Goal: Information Seeking & Learning: Compare options

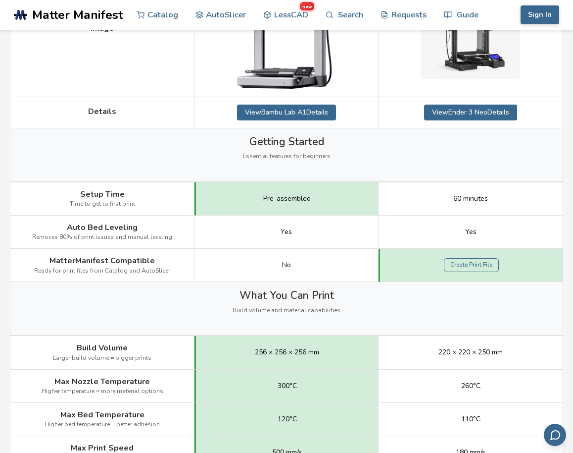
scroll to position [245, 0]
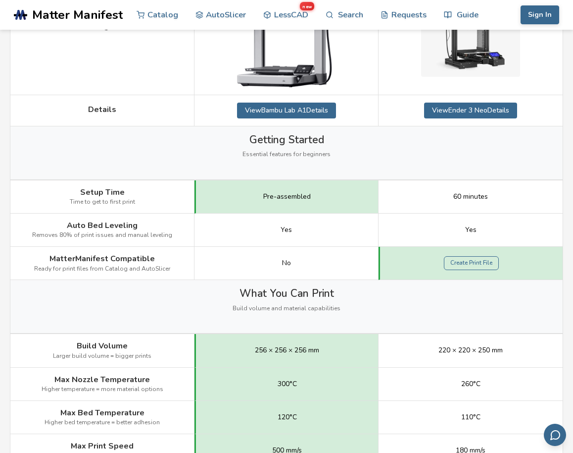
click at [152, 232] on span "Removes 80% of print issues and manual leveling" at bounding box center [102, 235] width 140 height 7
drag, startPoint x: 152, startPoint y: 232, endPoint x: 125, endPoint y: 227, distance: 26.6
click at [125, 227] on div "Auto Bed Leveling Removes 80% of print issues and manual leveling" at bounding box center [102, 229] width 184 height 33
click at [125, 227] on span "Auto Bed Leveling" at bounding box center [102, 225] width 71 height 9
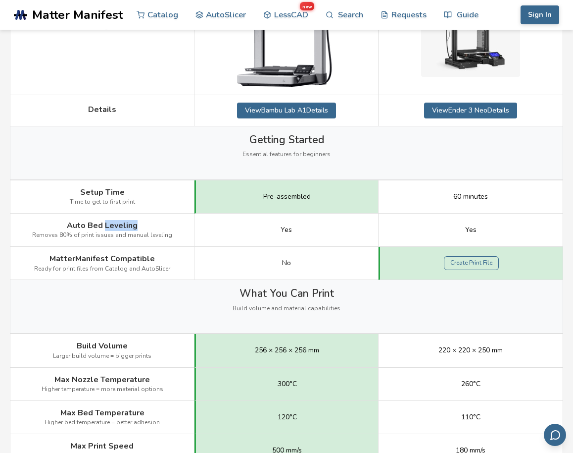
click at [125, 227] on span "Auto Bed Leveling" at bounding box center [102, 225] width 71 height 9
drag, startPoint x: 125, startPoint y: 227, endPoint x: 149, endPoint y: 240, distance: 26.4
click at [149, 240] on div "Auto Bed Leveling Removes 80% of print issues and manual leveling" at bounding box center [102, 229] width 184 height 33
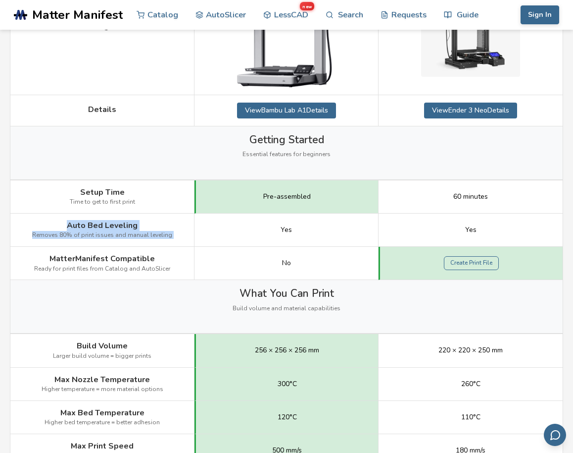
drag, startPoint x: 149, startPoint y: 240, endPoint x: 139, endPoint y: 225, distance: 17.9
click at [139, 225] on div "Auto Bed Leveling Removes 80% of print issues and manual leveling" at bounding box center [102, 229] width 184 height 33
drag, startPoint x: 139, startPoint y: 225, endPoint x: 154, endPoint y: 234, distance: 18.4
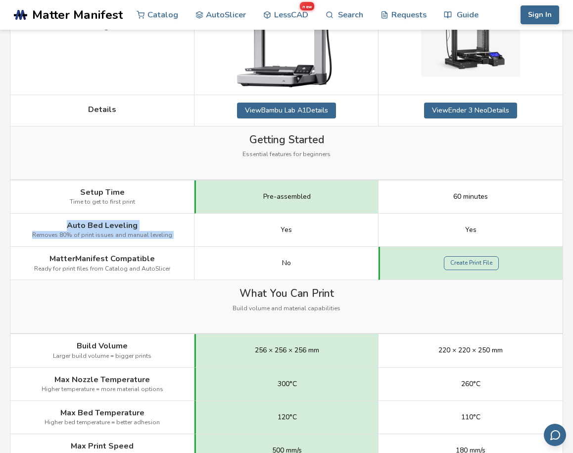
click at [154, 234] on div "Auto Bed Leveling Removes 80% of print issues and manual leveling" at bounding box center [102, 229] width 184 height 33
click at [154, 234] on span "Removes 80% of print issues and manual leveling" at bounding box center [102, 235] width 140 height 7
click at [129, 269] on span "Ready for print files from Catalog and AutoSlicer" at bounding box center [102, 268] width 136 height 7
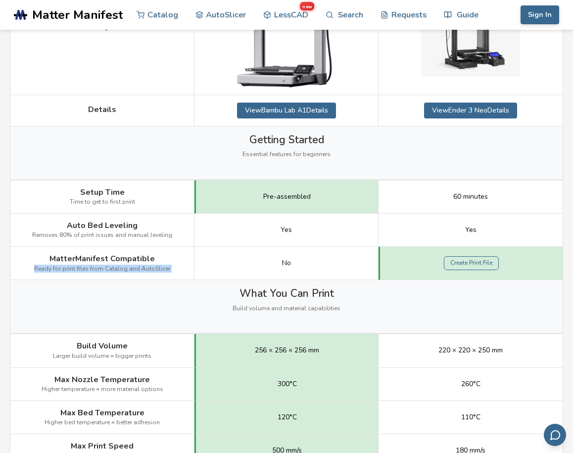
click at [129, 269] on span "Ready for print files from Catalog and AutoSlicer" at bounding box center [102, 268] width 136 height 7
click at [139, 269] on span "Ready for print files from Catalog and AutoSlicer" at bounding box center [102, 268] width 136 height 7
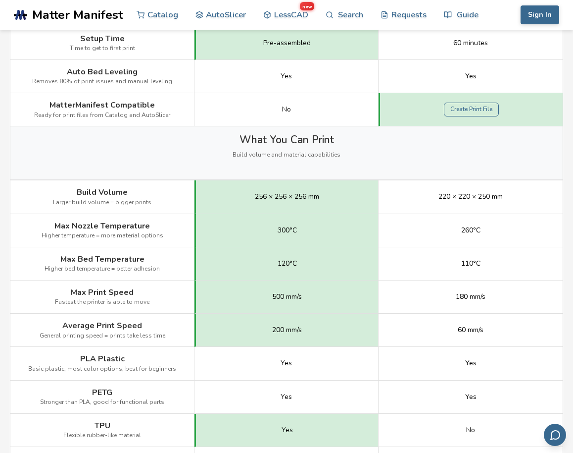
scroll to position [398, 0]
click at [271, 202] on span "256 × 256 × 256 mm" at bounding box center [287, 198] width 64 height 8
click at [280, 202] on span "256 × 256 × 256 mm" at bounding box center [287, 198] width 64 height 8
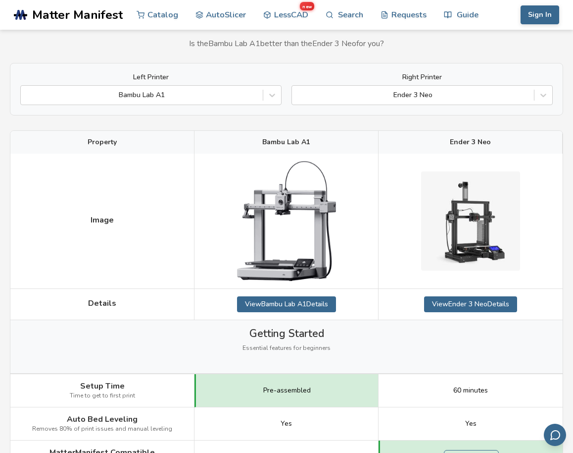
scroll to position [0, 0]
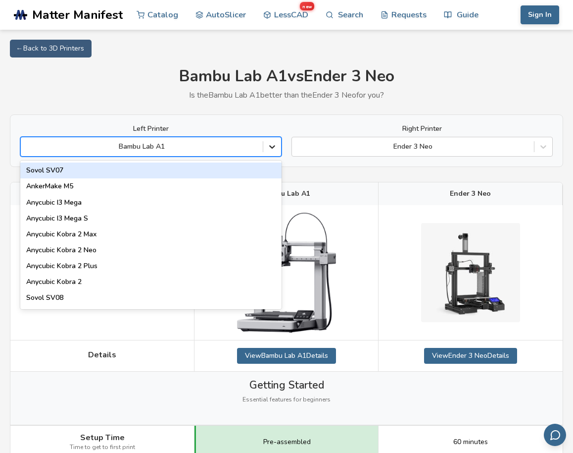
click at [270, 148] on icon at bounding box center [272, 147] width 10 height 10
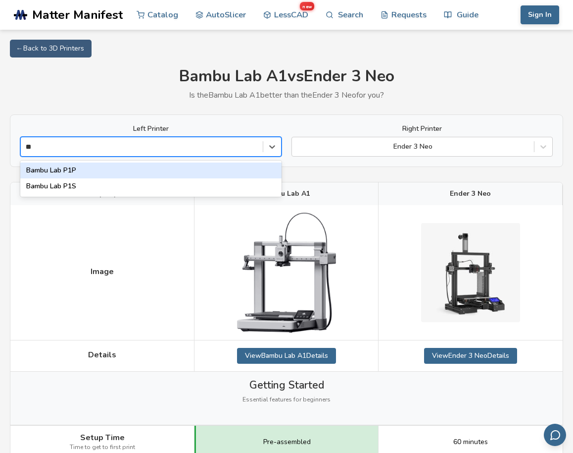
type input "***"
click at [161, 170] on div "Bambu Lab P1S" at bounding box center [150, 170] width 261 height 16
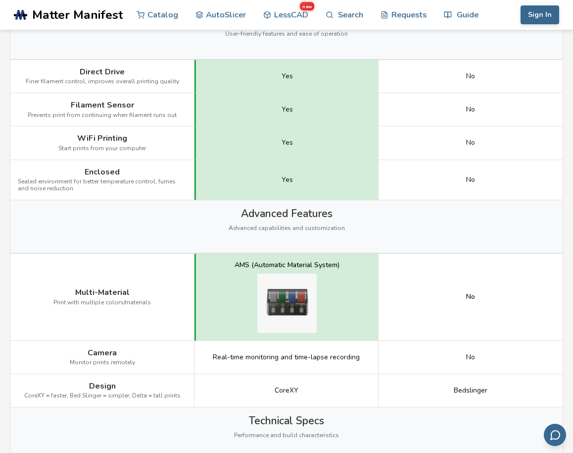
scroll to position [924, 0]
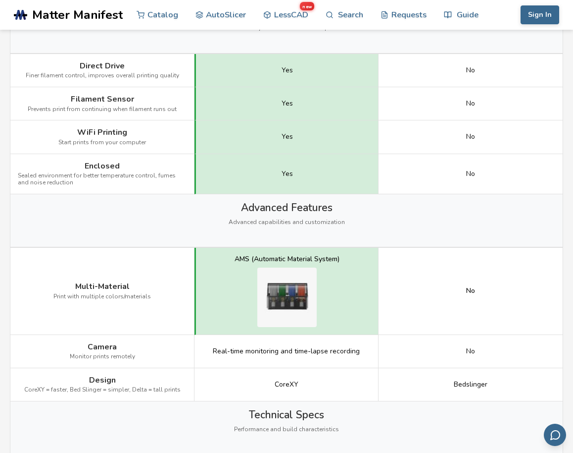
click at [77, 389] on span "CoreXY = faster, Bed Slinger = simpler, Delta = tall prints" at bounding box center [102, 389] width 156 height 7
drag, startPoint x: 77, startPoint y: 389, endPoint x: 123, endPoint y: 390, distance: 46.1
click at [123, 390] on span "CoreXY = faster, Bed Slinger = simpler, Delta = tall prints" at bounding box center [102, 389] width 156 height 7
click at [143, 388] on span "CoreXY = faster, Bed Slinger = simpler, Delta = tall prints" at bounding box center [102, 389] width 156 height 7
drag, startPoint x: 143, startPoint y: 388, endPoint x: 167, endPoint y: 388, distance: 23.8
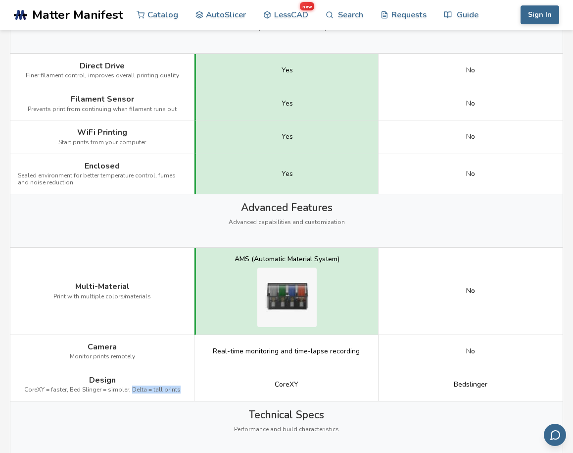
click at [167, 388] on span "CoreXY = faster, Bed Slinger = simpler, Delta = tall prints" at bounding box center [102, 389] width 156 height 7
drag, startPoint x: 167, startPoint y: 388, endPoint x: 144, endPoint y: 388, distance: 23.3
click at [144, 388] on span "CoreXY = faster, Bed Slinger = simpler, Delta = tall prints" at bounding box center [102, 389] width 156 height 7
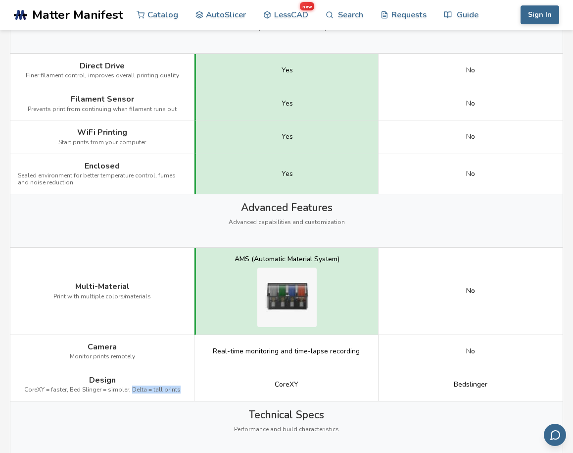
drag, startPoint x: 144, startPoint y: 388, endPoint x: 169, endPoint y: 388, distance: 25.3
click at [169, 388] on span "CoreXY = faster, Bed Slinger = simpler, Delta = tall prints" at bounding box center [102, 389] width 156 height 7
click at [130, 358] on span "Monitor prints remotely" at bounding box center [102, 356] width 65 height 7
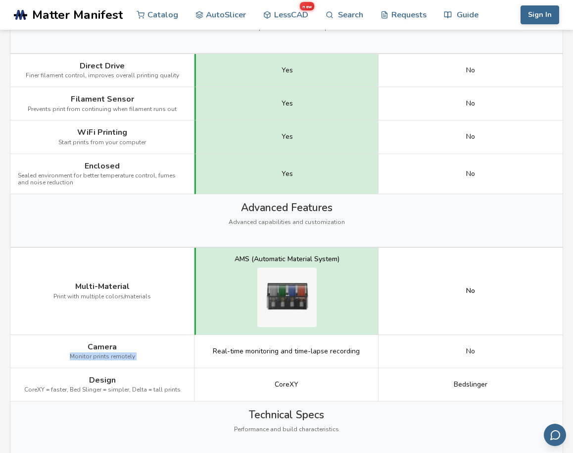
click at [130, 358] on span "Monitor prints remotely" at bounding box center [102, 356] width 65 height 7
click at [140, 358] on div "Camera Monitor prints remotely" at bounding box center [102, 351] width 184 height 33
drag, startPoint x: 140, startPoint y: 358, endPoint x: 123, endPoint y: 349, distance: 19.3
click at [123, 349] on div "Camera Monitor prints remotely" at bounding box center [102, 351] width 184 height 33
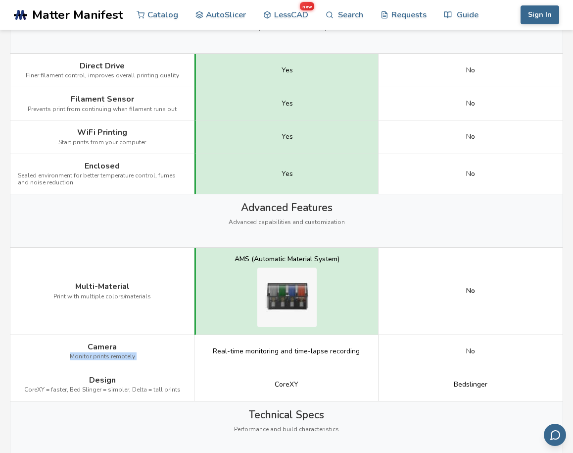
click at [123, 349] on div "Camera Monitor prints remotely" at bounding box center [102, 351] width 184 height 33
drag, startPoint x: 123, startPoint y: 349, endPoint x: 134, endPoint y: 342, distance: 13.6
click at [134, 342] on div "Camera Monitor prints remotely" at bounding box center [102, 351] width 184 height 33
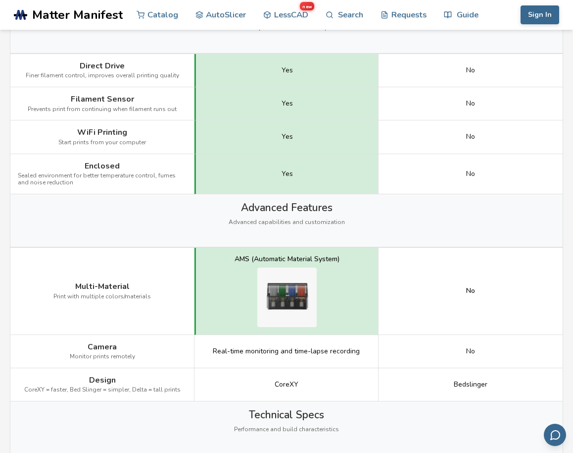
click at [129, 286] on div "Multi-Material Print with multiple colors/materials" at bounding box center [102, 291] width 184 height 87
drag, startPoint x: 129, startPoint y: 286, endPoint x: 146, endPoint y: 295, distance: 19.0
click at [146, 295] on div "Multi-Material Print with multiple colors/materials" at bounding box center [102, 291] width 184 height 87
click at [146, 295] on span "Print with multiple colors/materials" at bounding box center [102, 296] width 98 height 7
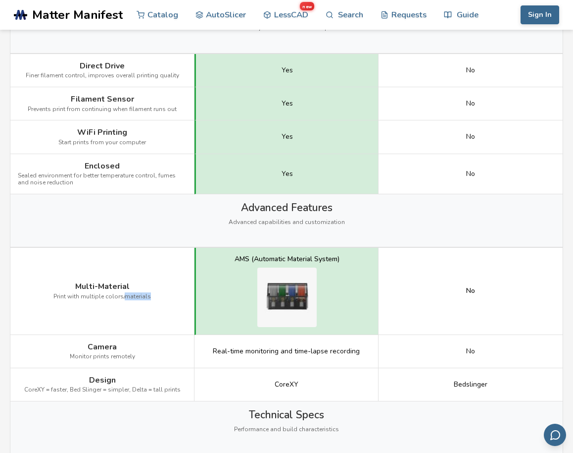
click at [146, 295] on span "Print with multiple colors/materials" at bounding box center [102, 296] width 98 height 7
drag, startPoint x: 146, startPoint y: 295, endPoint x: 123, endPoint y: 289, distance: 23.4
click at [123, 289] on div "Multi-Material Print with multiple colors/materials" at bounding box center [102, 291] width 184 height 87
click at [123, 289] on span "Multi-Material" at bounding box center [102, 286] width 54 height 9
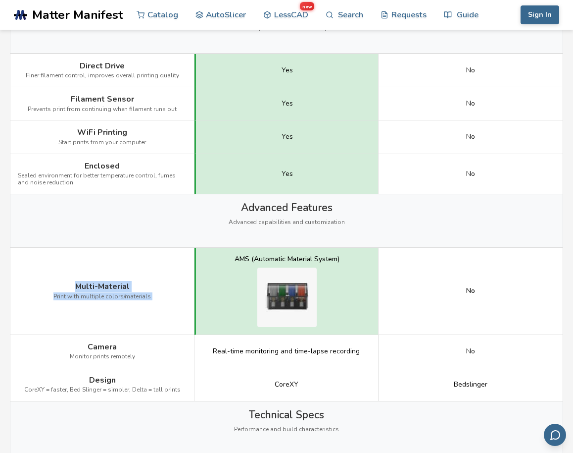
drag, startPoint x: 123, startPoint y: 289, endPoint x: 133, endPoint y: 297, distance: 12.4
click at [133, 297] on div "Multi-Material Print with multiple colors/materials" at bounding box center [102, 291] width 184 height 87
click at [133, 297] on span "Print with multiple colors/materials" at bounding box center [102, 296] width 98 height 7
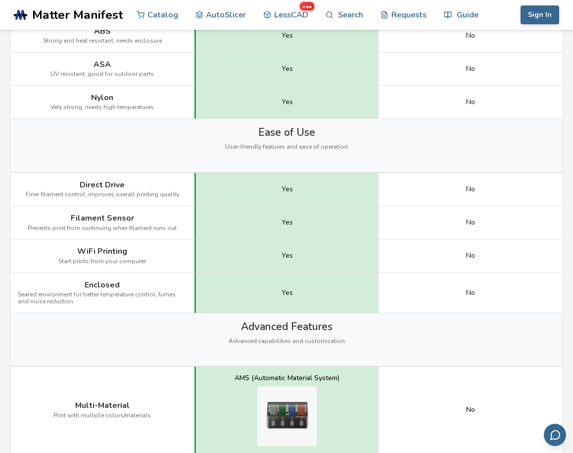
scroll to position [805, 0]
click at [88, 297] on span "Sealed environment for better temperature control, fumes and noise reduction" at bounding box center [102, 299] width 169 height 14
click at [101, 297] on span "Sealed environment for better temperature control, fumes and noise reduction" at bounding box center [102, 299] width 169 height 14
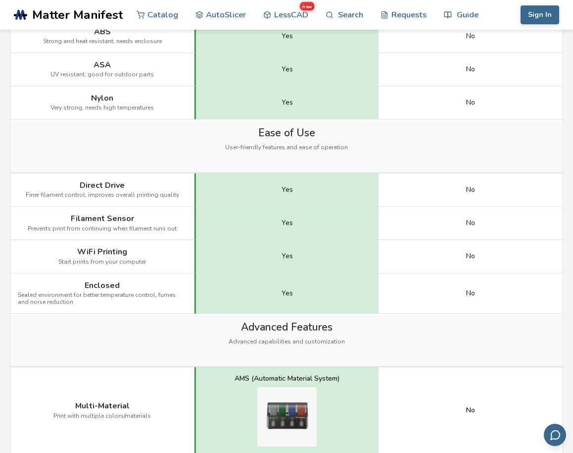
click at [111, 229] on span "Prevents print from continuing when filament runs out" at bounding box center [102, 228] width 149 height 7
drag, startPoint x: 111, startPoint y: 229, endPoint x: 101, endPoint y: 223, distance: 12.0
click at [101, 223] on div "Filament Sensor Prevents print from continuing when filament runs out" at bounding box center [102, 222] width 184 height 33
click at [101, 223] on span "Filament Sensor" at bounding box center [102, 218] width 63 height 9
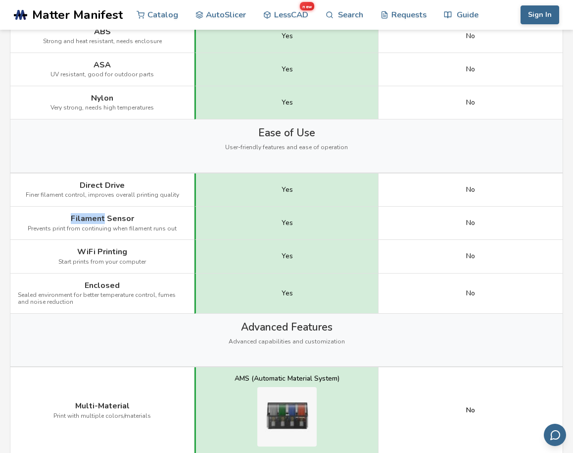
click at [101, 223] on span "Filament Sensor" at bounding box center [102, 218] width 63 height 9
drag, startPoint x: 101, startPoint y: 223, endPoint x: 107, endPoint y: 230, distance: 9.5
click at [107, 230] on div "Filament Sensor Prevents print from continuing when filament runs out" at bounding box center [102, 222] width 184 height 33
click at [107, 230] on span "Prevents print from continuing when filament runs out" at bounding box center [102, 228] width 149 height 7
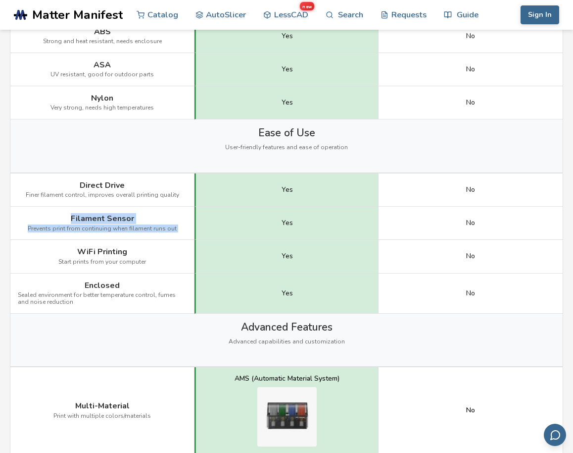
drag, startPoint x: 107, startPoint y: 230, endPoint x: 107, endPoint y: 220, distance: 9.4
click at [107, 220] on div "Filament Sensor Prevents print from continuing when filament runs out" at bounding box center [102, 222] width 184 height 33
click at [106, 185] on span "Direct Drive" at bounding box center [102, 185] width 45 height 9
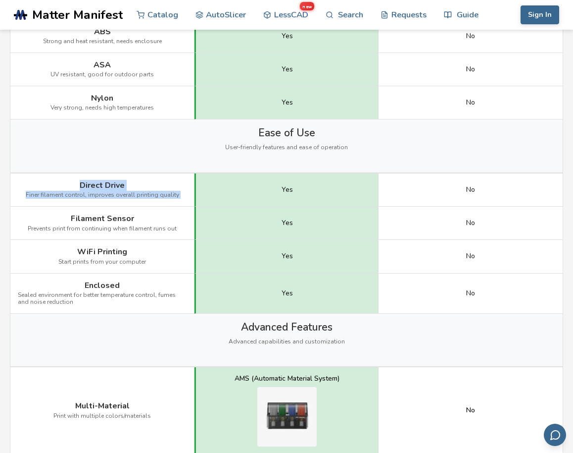
drag, startPoint x: 106, startPoint y: 185, endPoint x: 94, endPoint y: 196, distance: 15.8
click at [94, 196] on div "Direct Drive Finer filament control, improves overall printing quality" at bounding box center [102, 189] width 184 height 33
click at [94, 196] on span "Finer filament control, improves overall printing quality" at bounding box center [103, 195] width 154 height 7
drag, startPoint x: 94, startPoint y: 196, endPoint x: 96, endPoint y: 185, distance: 10.5
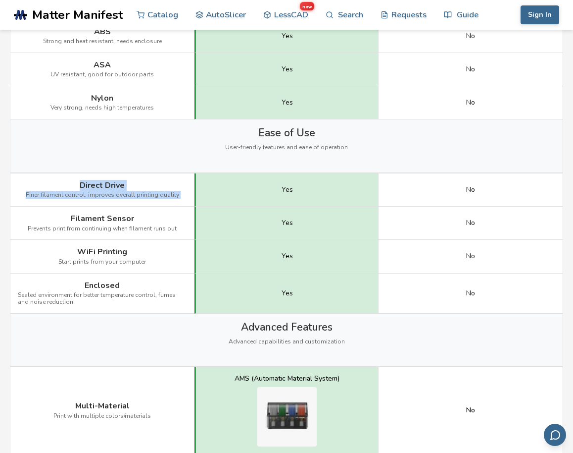
click at [96, 185] on div "Direct Drive Finer filament control, improves overall printing quality" at bounding box center [102, 189] width 184 height 33
click at [96, 185] on span "Direct Drive" at bounding box center [102, 185] width 45 height 9
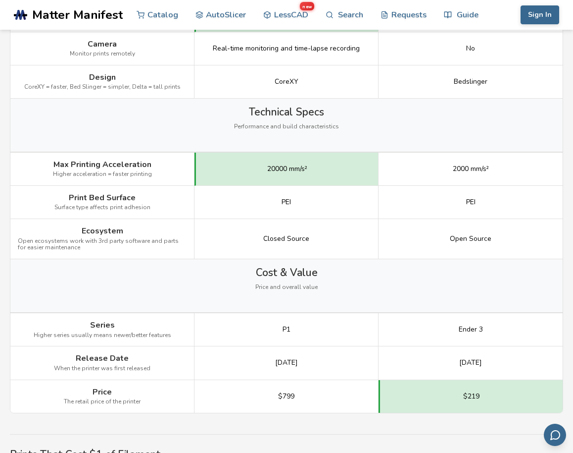
scroll to position [1239, 0]
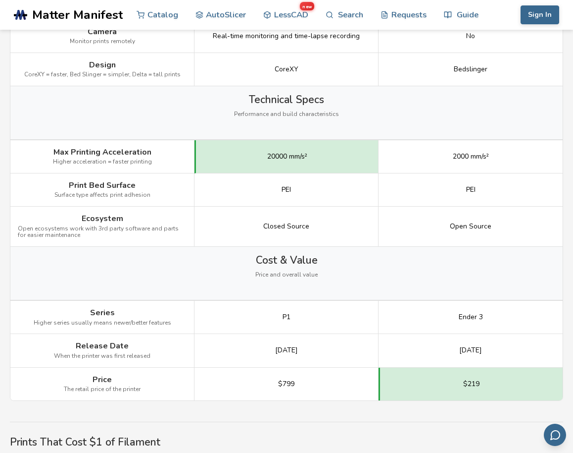
click at [282, 232] on div "Closed Source" at bounding box center [287, 226] width 184 height 40
click at [289, 232] on div "Closed Source" at bounding box center [287, 226] width 184 height 40
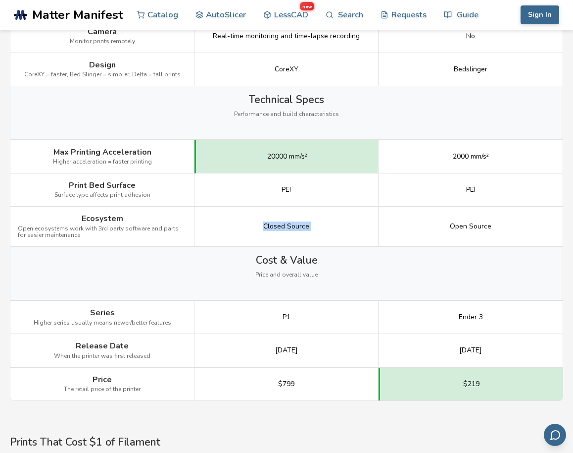
click at [289, 232] on div "Closed Source" at bounding box center [287, 226] width 184 height 40
click at [291, 232] on div "Closed Source" at bounding box center [287, 226] width 184 height 40
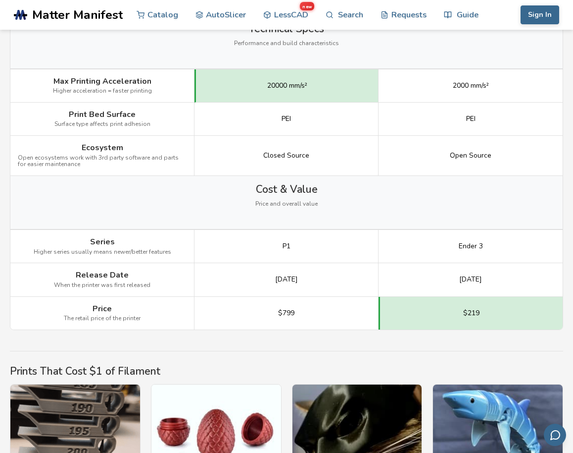
scroll to position [1313, 0]
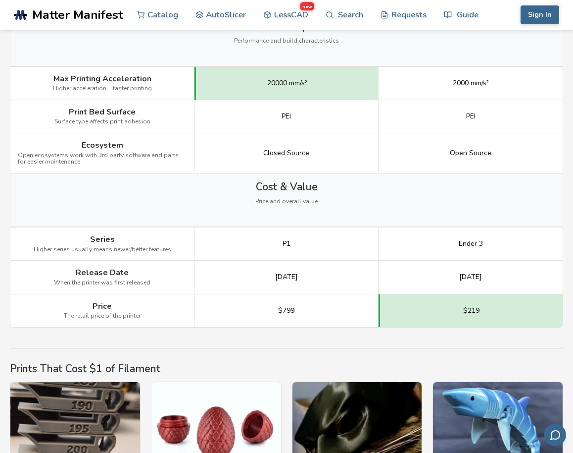
click at [292, 311] on span "$799" at bounding box center [286, 311] width 16 height 8
click at [297, 311] on div "$799" at bounding box center [287, 310] width 184 height 33
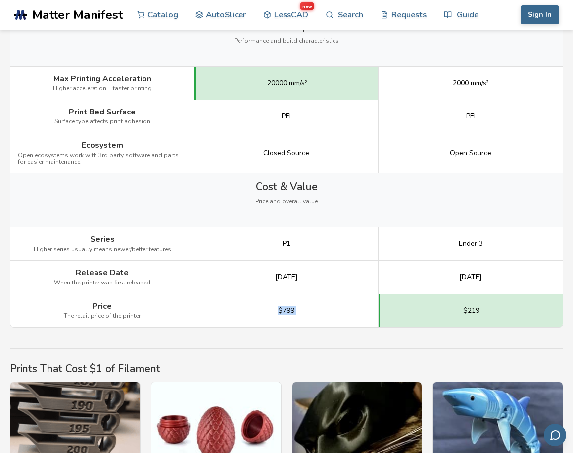
click at [297, 311] on div "$799" at bounding box center [287, 310] width 184 height 33
click at [306, 311] on div "$799" at bounding box center [287, 310] width 184 height 33
click at [466, 309] on span "$219" at bounding box center [471, 311] width 16 height 8
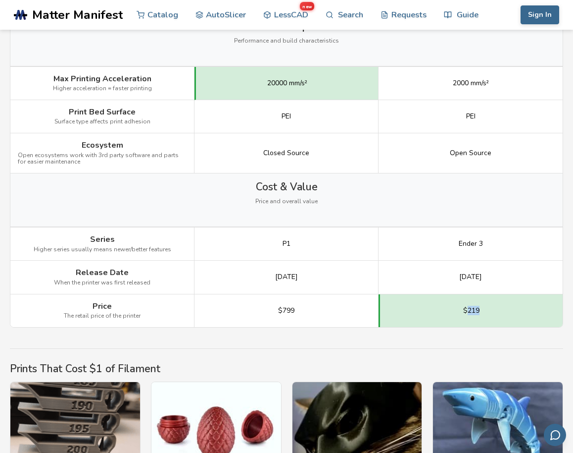
click at [466, 309] on span "$219" at bounding box center [471, 311] width 16 height 8
click at [455, 310] on div "$219" at bounding box center [471, 310] width 184 height 33
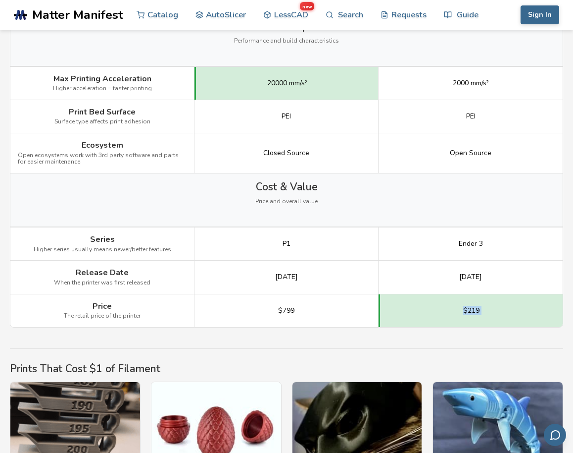
click at [464, 310] on span "$219" at bounding box center [471, 311] width 16 height 8
